Goal: Task Accomplishment & Management: Use online tool/utility

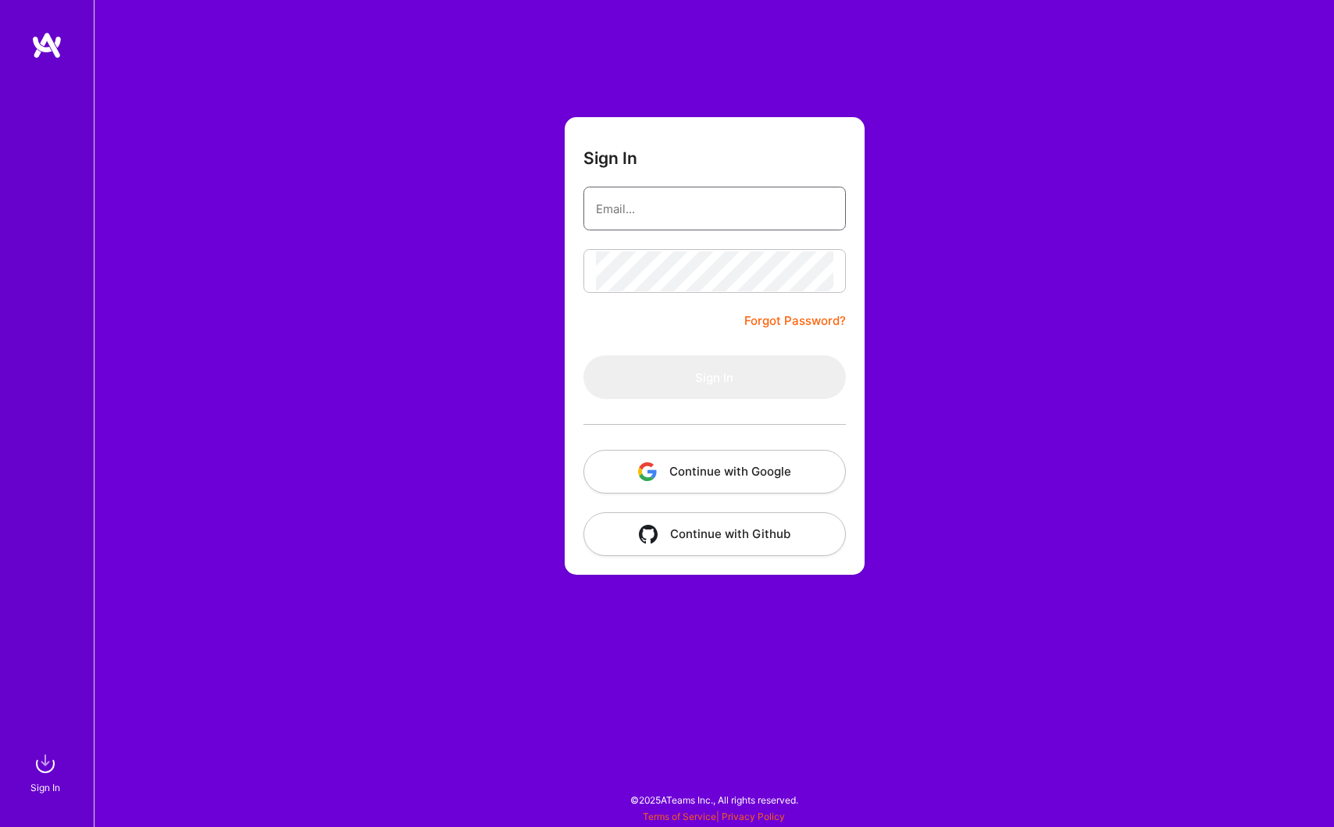
click at [744, 218] on input "email" at bounding box center [714, 209] width 237 height 40
type input "[EMAIL_ADDRESS][DOMAIN_NAME]"
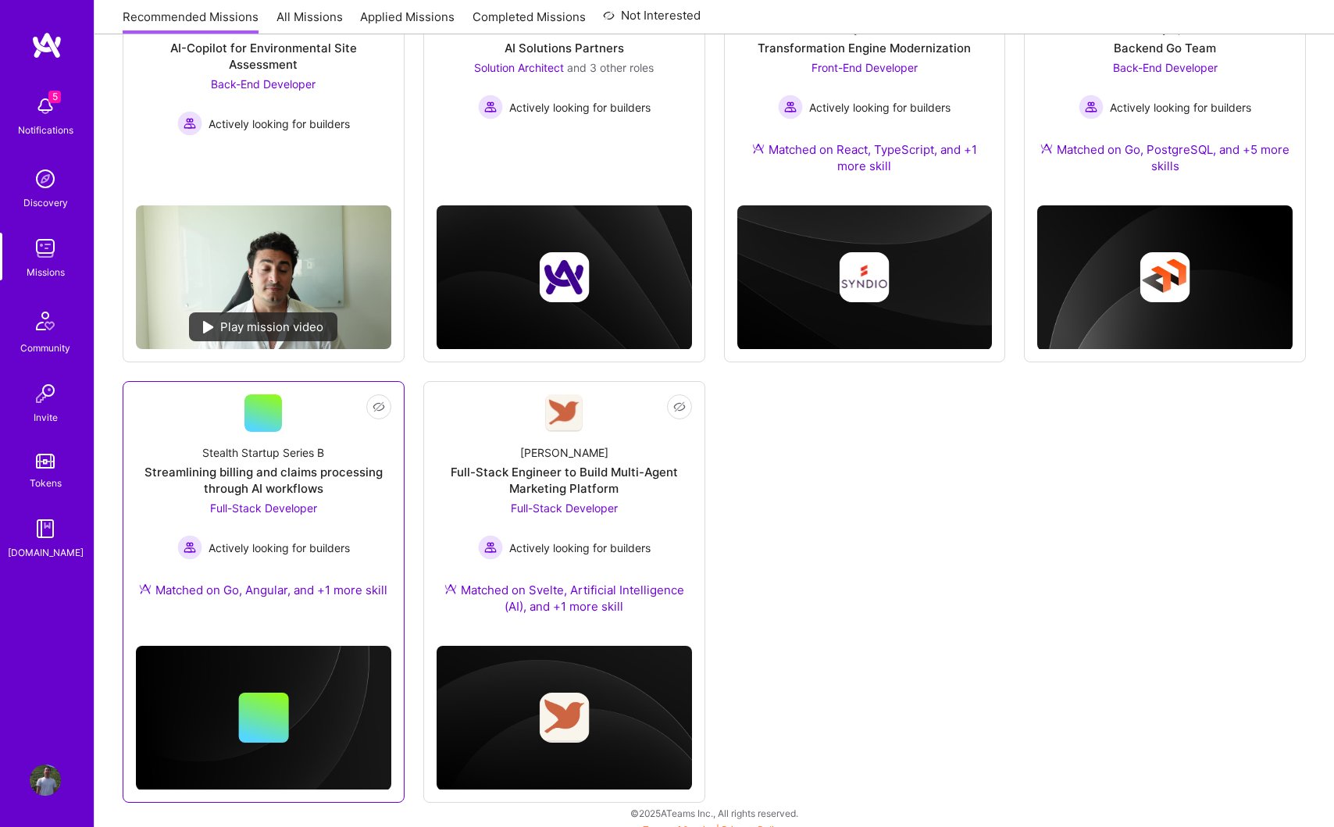
scroll to position [319, 0]
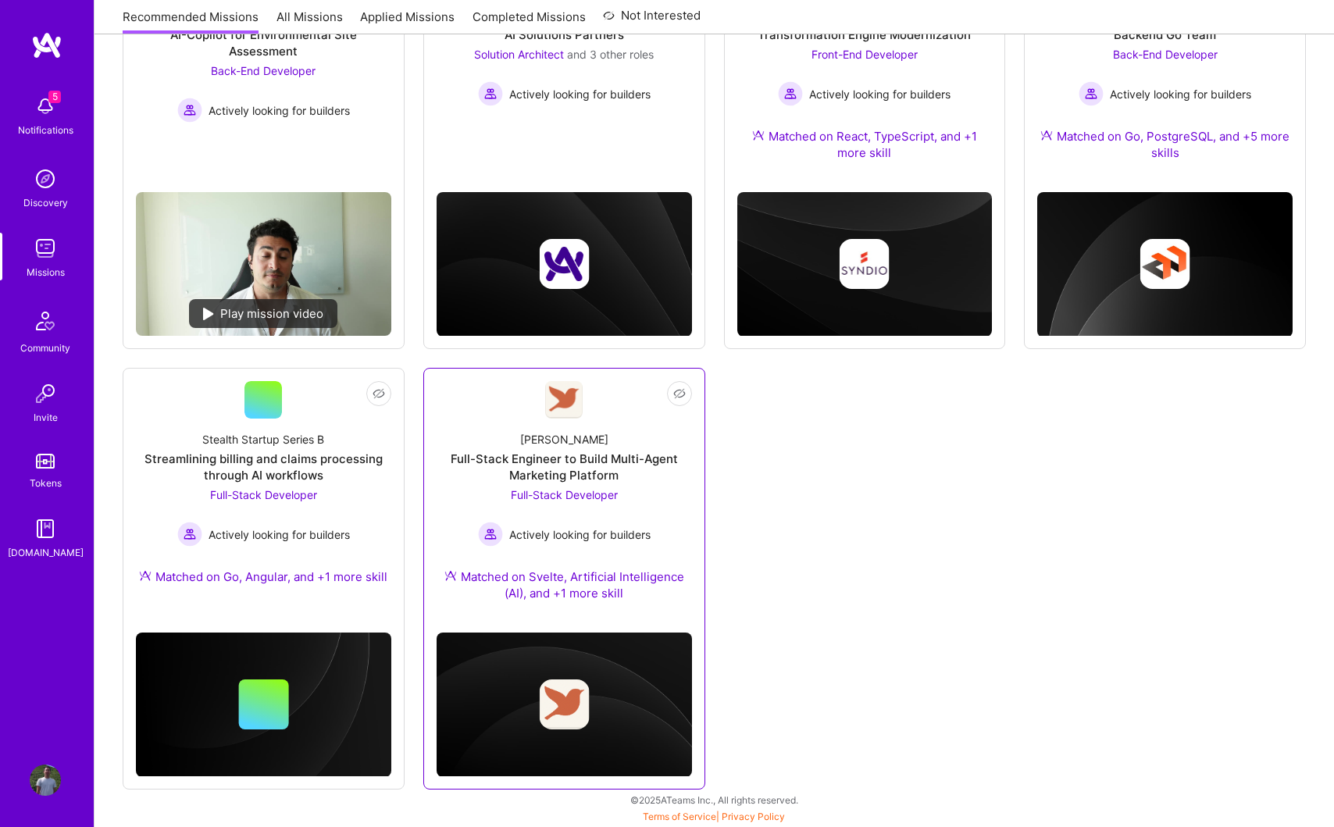
click at [478, 517] on div "Full-Stack Developer Actively looking for builders" at bounding box center [564, 517] width 173 height 60
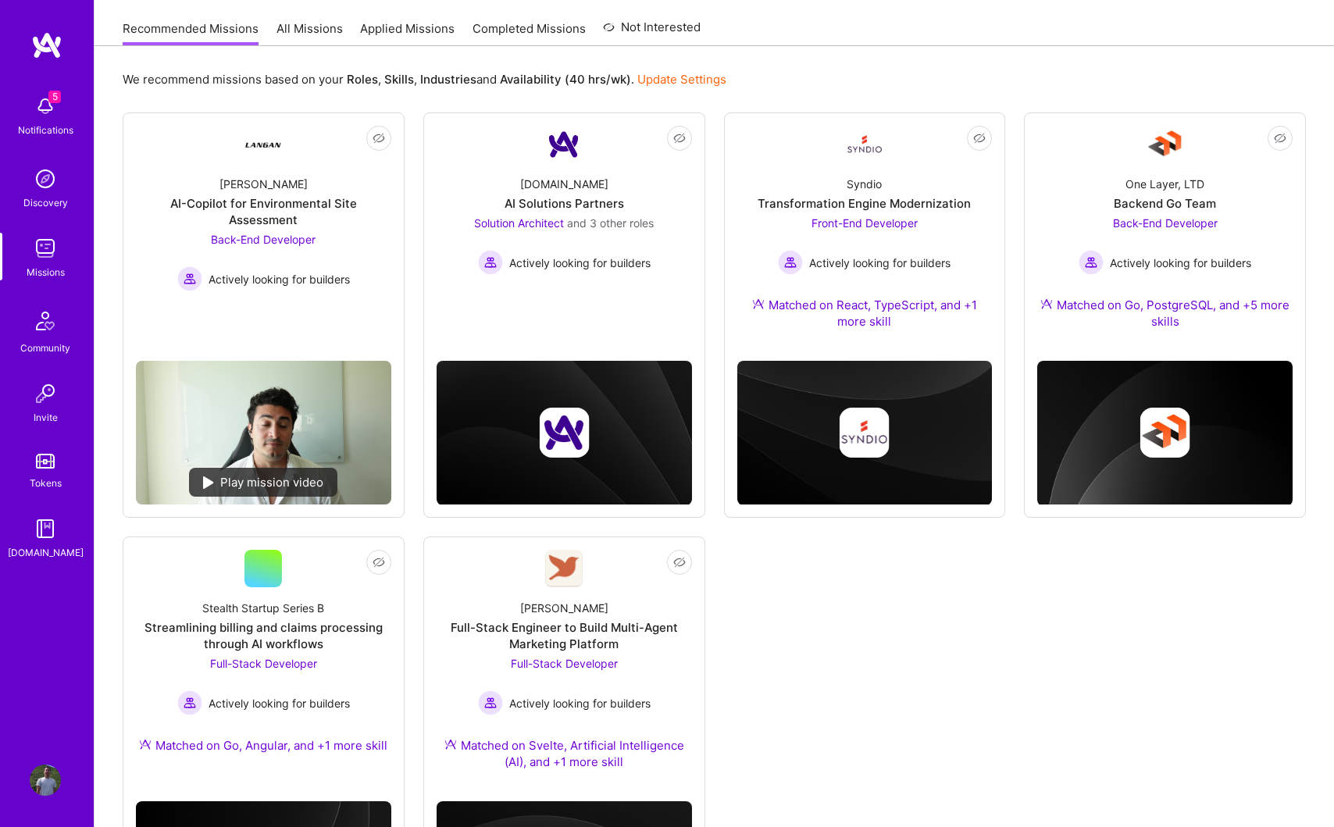
scroll to position [183, 0]
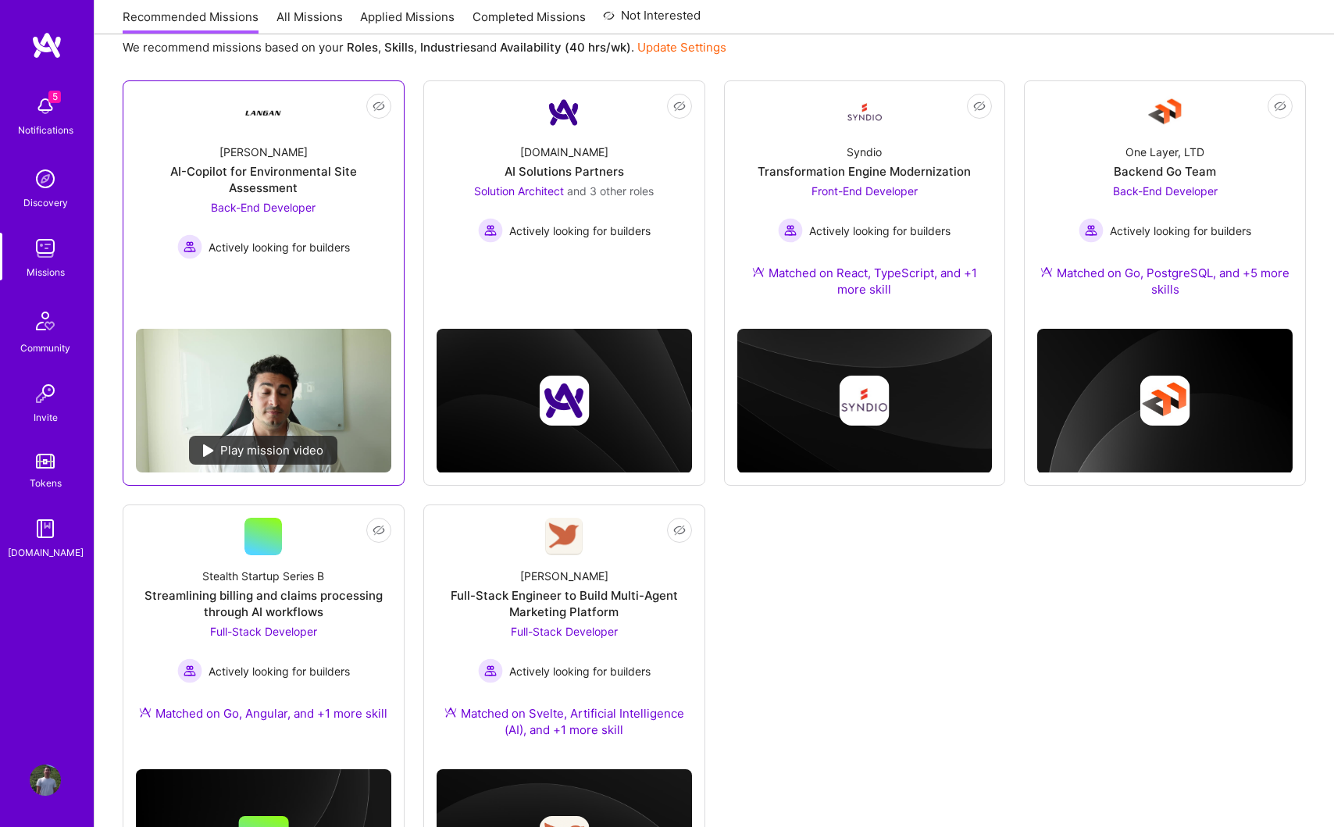
click at [301, 248] on link "Not Interested [PERSON_NAME]-Copilot for Environmental Site Assessment Back-End…" at bounding box center [263, 205] width 255 height 223
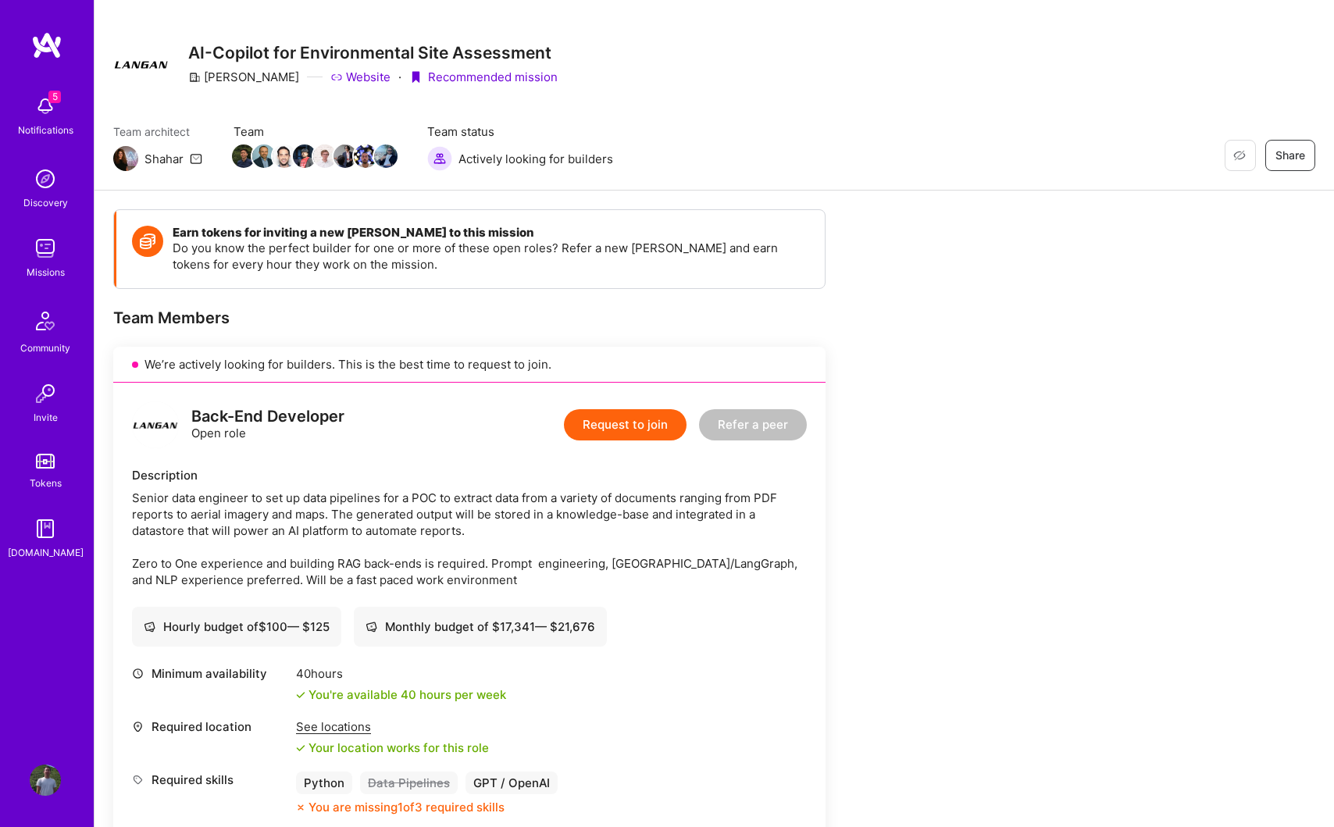
scroll to position [22, 0]
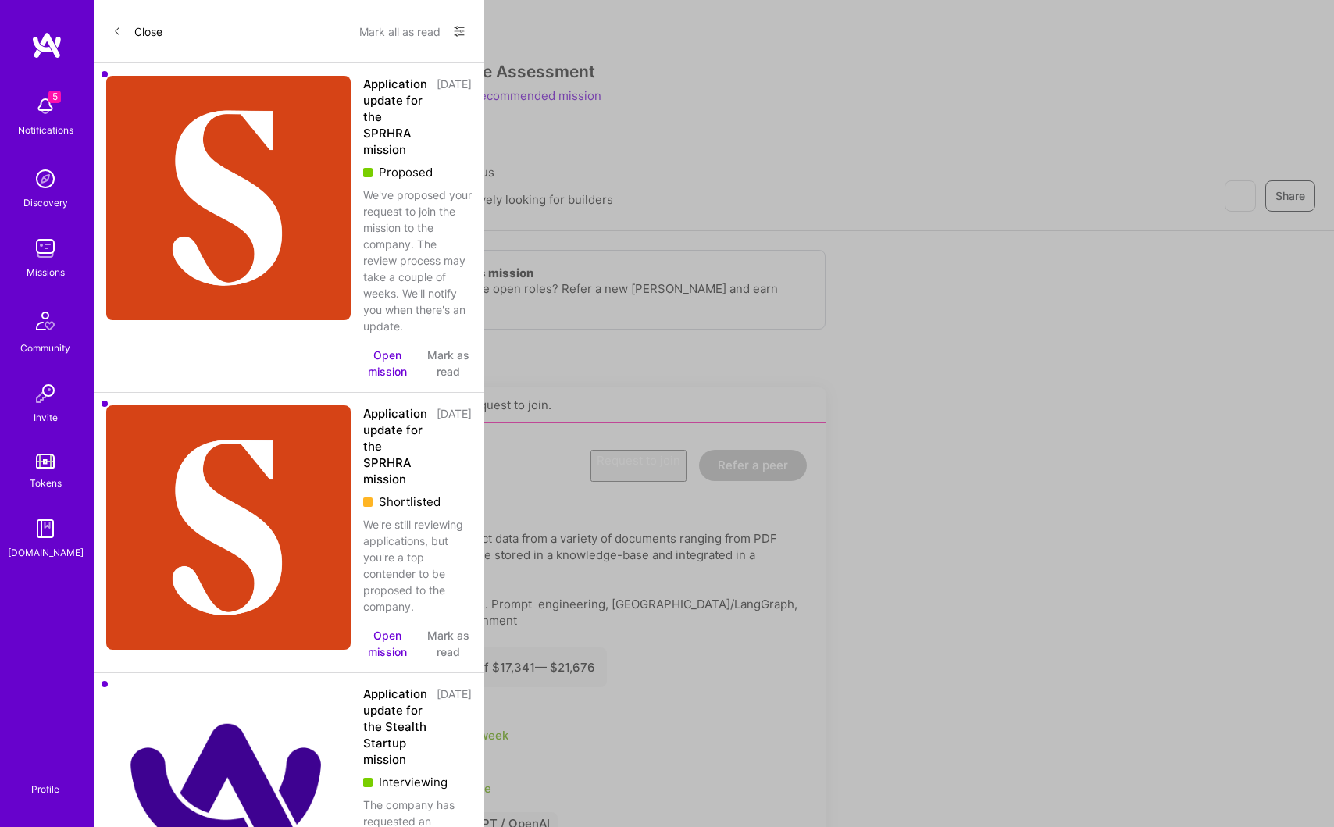
scroll to position [183, 0]
